Goal: Task Accomplishment & Management: Manage account settings

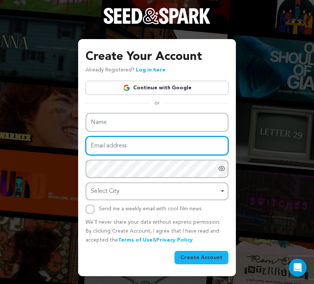
type input "laylasanmiguel@gmail.com"
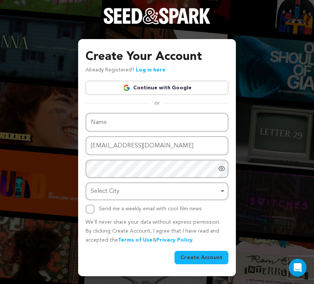
click at [141, 90] on div "Create Your Account Already Registered? Log in here Continue with Google or eyJ…" at bounding box center [157, 156] width 143 height 216
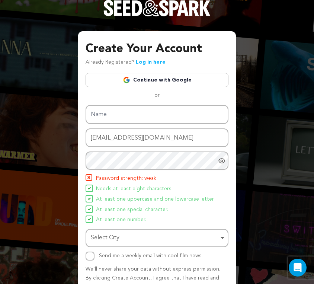
click at [144, 77] on link "Continue with Google" at bounding box center [157, 80] width 143 height 14
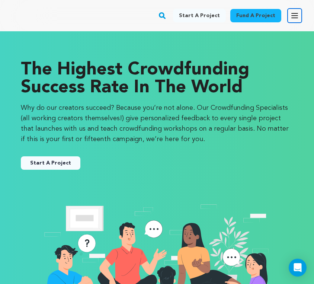
click at [298, 13] on icon "button" at bounding box center [294, 15] width 9 height 9
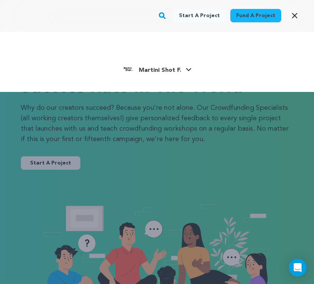
click at [147, 70] on span "Martini Shot F." at bounding box center [160, 70] width 42 height 6
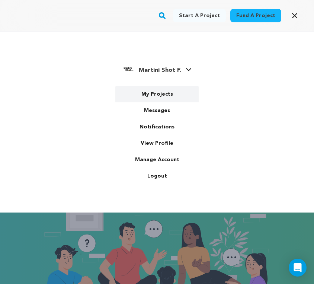
click at [144, 90] on link "My Projects" at bounding box center [156, 94] width 83 height 16
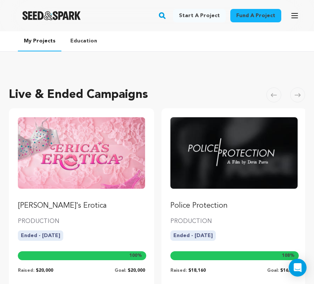
click at [93, 152] on img "Fund Erica's Erotica" at bounding box center [81, 152] width 127 height 71
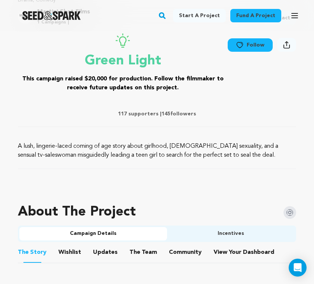
scroll to position [352, 0]
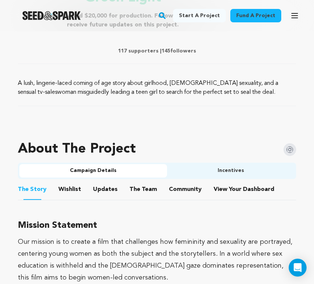
click at [219, 190] on button "View Your Dashboard" at bounding box center [223, 191] width 18 height 18
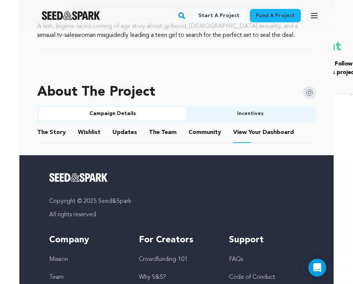
scroll to position [457, 0]
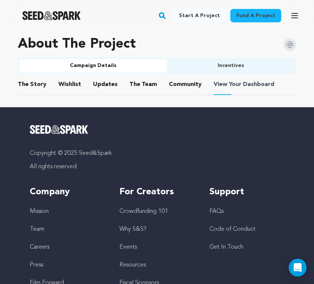
click at [229, 82] on span "View Your Dashboard" at bounding box center [245, 84] width 62 height 9
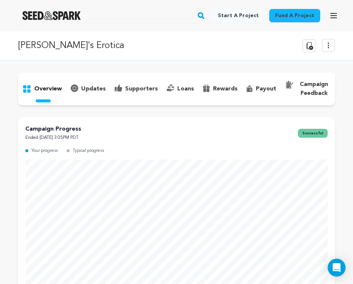
click at [220, 87] on p "rewards" at bounding box center [225, 88] width 25 height 9
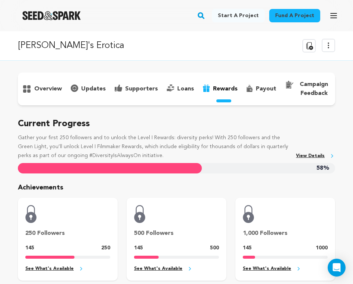
click at [147, 89] on p "supporters" at bounding box center [141, 88] width 33 height 9
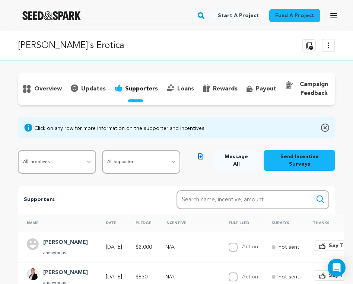
click at [125, 162] on select "All Supporters Survey not sent Survey incomplete Survey complete Incentive not …" at bounding box center [141, 162] width 78 height 24
select select "pledge_incomplete"
click at [103, 150] on select "All Supporters Survey not sent Survey incomplete Survey complete Incentive not …" at bounding box center [141, 162] width 78 height 24
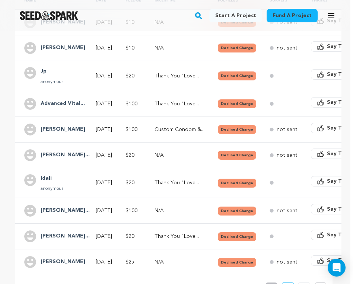
scroll to position [222, 0]
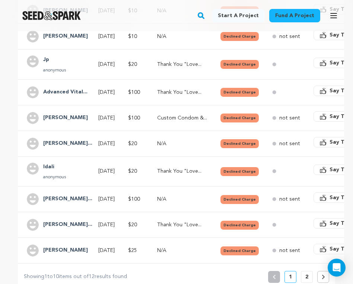
click at [6, 163] on div "overview" at bounding box center [176, 64] width 353 height 450
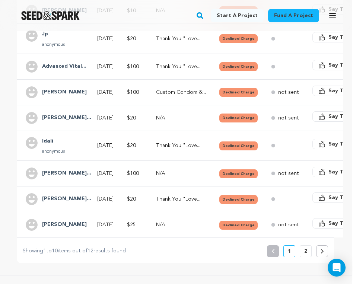
scroll to position [260, 1]
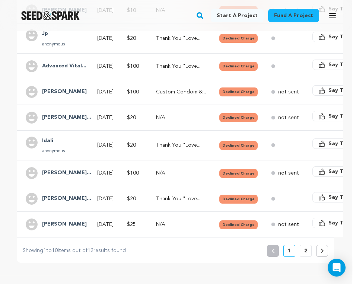
click at [6, 167] on div "overview" at bounding box center [175, 38] width 353 height 450
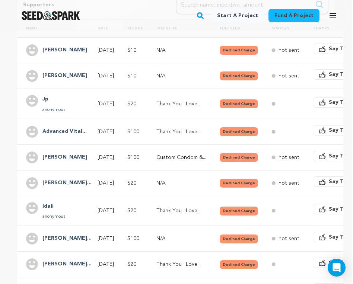
scroll to position [192, 1]
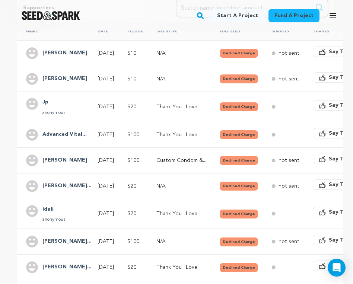
click at [6, 167] on div "overview" at bounding box center [175, 106] width 353 height 450
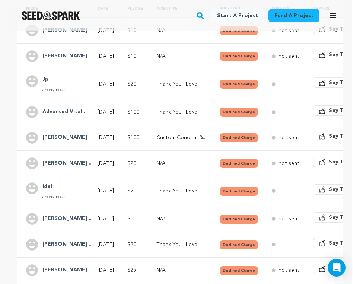
scroll to position [216, 1]
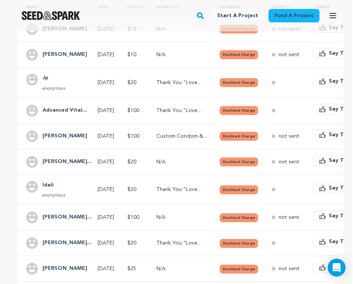
click at [46, 76] on h4 "Jp" at bounding box center [53, 78] width 23 height 9
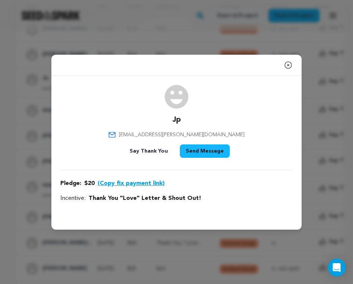
click at [19, 150] on div "Close modal Jp [EMAIL_ADDRESS][PERSON_NAME][DOMAIN_NAME]" at bounding box center [176, 142] width 353 height 284
click at [286, 66] on icon "button" at bounding box center [287, 65] width 9 height 9
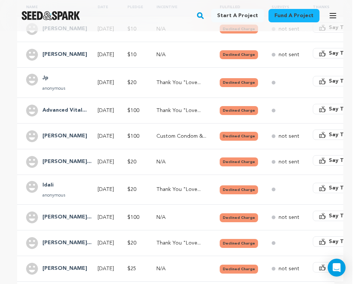
click at [17, 203] on div "Name Date Pledge Incentive Fulfilled Surveys Thanks [PERSON_NAME] [DATE] $10 no…" at bounding box center [202, 140] width 389 height 290
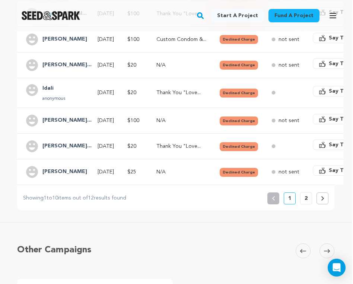
scroll to position [388, 1]
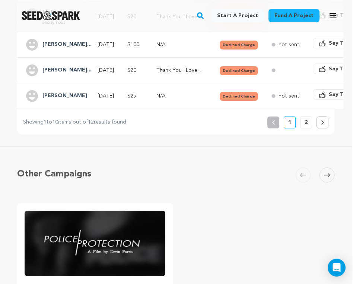
click at [302, 125] on button "2" at bounding box center [306, 122] width 12 height 12
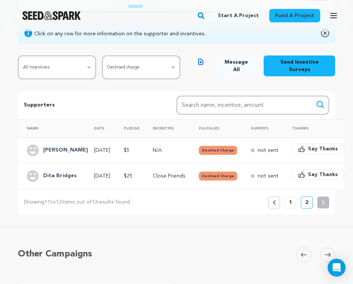
scroll to position [105, 0]
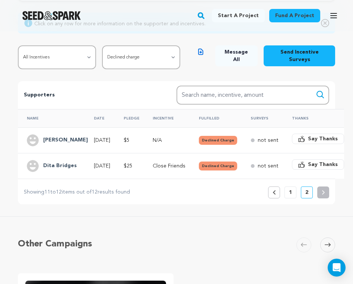
click at [289, 194] on p "1" at bounding box center [290, 192] width 3 height 7
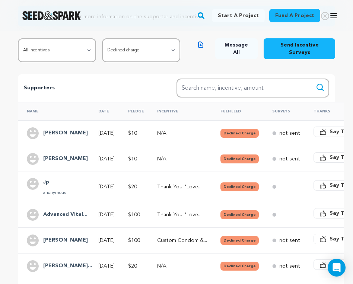
scroll to position [33, 0]
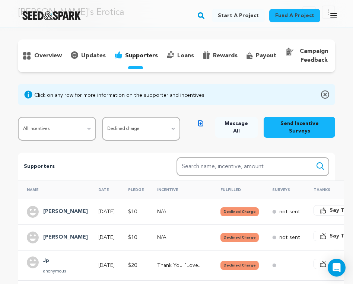
click at [243, 56] on div "payout" at bounding box center [261, 56] width 39 height 12
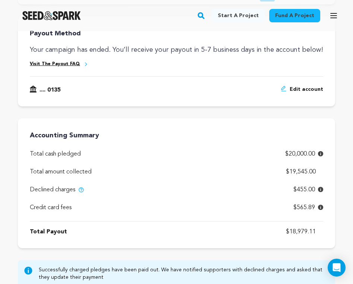
scroll to position [141, 0]
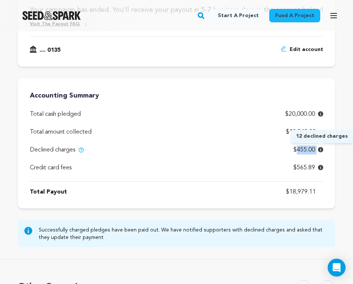
drag, startPoint x: 295, startPoint y: 149, endPoint x: 318, endPoint y: 149, distance: 23.1
click at [318, 149] on p "$455.00" at bounding box center [308, 149] width 30 height 9
click at [342, 153] on div "overview" at bounding box center [176, 89] width 353 height 315
drag, startPoint x: 341, startPoint y: 153, endPoint x: 290, endPoint y: 151, distance: 51.0
click at [290, 152] on div "overview" at bounding box center [176, 89] width 353 height 315
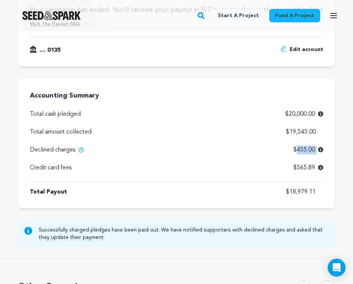
click at [290, 151] on div "Declined charges $455.00" at bounding box center [176, 146] width 293 height 18
drag, startPoint x: 291, startPoint y: 150, endPoint x: 314, endPoint y: 149, distance: 23.1
click at [314, 149] on div "Declined charges $455.00" at bounding box center [176, 146] width 293 height 18
click at [314, 149] on span "$455.00" at bounding box center [304, 149] width 22 height 9
click at [309, 149] on span "$455.00" at bounding box center [304, 149] width 22 height 9
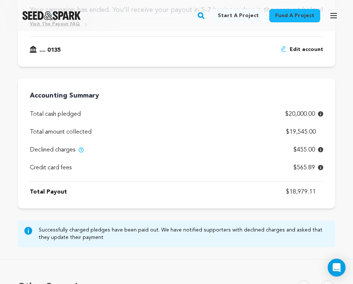
click at [308, 149] on span "$455.00" at bounding box center [304, 149] width 22 height 9
click at [298, 186] on div "Total Payout $18,979.11" at bounding box center [176, 191] width 293 height 18
click at [298, 187] on p "$18,979.11" at bounding box center [304, 191] width 37 height 9
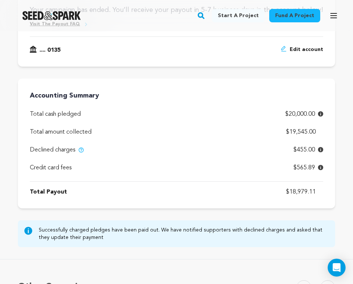
click at [298, 187] on p "$18,979.11" at bounding box center [304, 191] width 37 height 9
click at [287, 209] on div "Payout Method Your campaign has ended. You’ll receive your payout in 5-7 busine…" at bounding box center [176, 112] width 317 height 270
drag, startPoint x: 289, startPoint y: 130, endPoint x: 308, endPoint y: 137, distance: 20.2
click at [308, 137] on div "Accounting Summary Total cash pledged $20,000.00 Total amount collected $19,545…" at bounding box center [176, 143] width 317 height 130
click at [308, 132] on p "$19,545.00" at bounding box center [304, 132] width 37 height 9
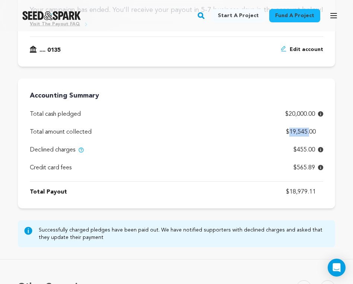
drag, startPoint x: 308, startPoint y: 132, endPoint x: 285, endPoint y: 132, distance: 22.3
click at [286, 132] on p "$19,545.00" at bounding box center [304, 132] width 37 height 9
click at [285, 132] on div "Total amount collected $19,545.00" at bounding box center [176, 128] width 293 height 18
drag, startPoint x: 322, startPoint y: 132, endPoint x: 284, endPoint y: 132, distance: 38.3
click at [283, 132] on div "Total amount collected $19,545.00" at bounding box center [176, 128] width 293 height 18
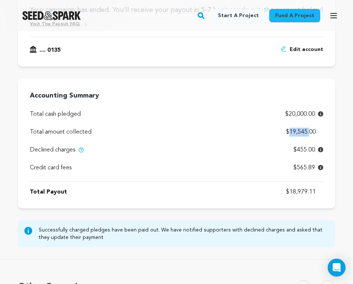
click at [284, 132] on div "Total amount collected $19,545.00" at bounding box center [176, 128] width 293 height 18
click at [341, 126] on div "overview" at bounding box center [176, 89] width 353 height 315
click at [196, 70] on div "Payout Method Your campaign has ended. You’ll receive your payout in 5-7 busine…" at bounding box center [176, 93] width 317 height 232
click at [343, 68] on div "overview" at bounding box center [176, 89] width 353 height 315
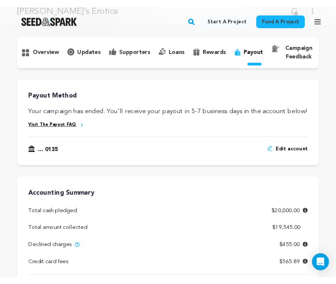
scroll to position [49, 0]
